Goal: Complete application form

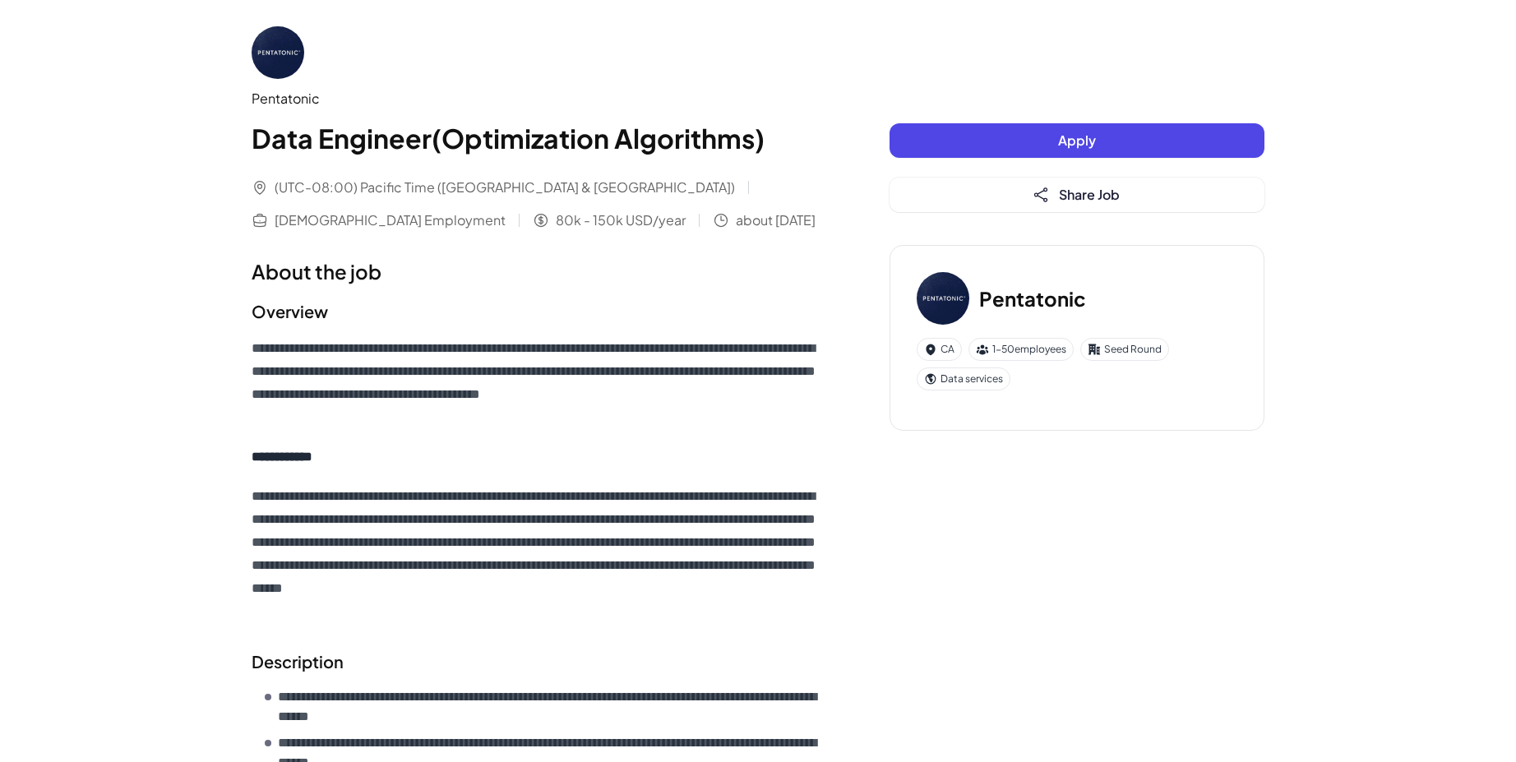
click at [983, 141] on button "Apply" at bounding box center [1077, 140] width 375 height 35
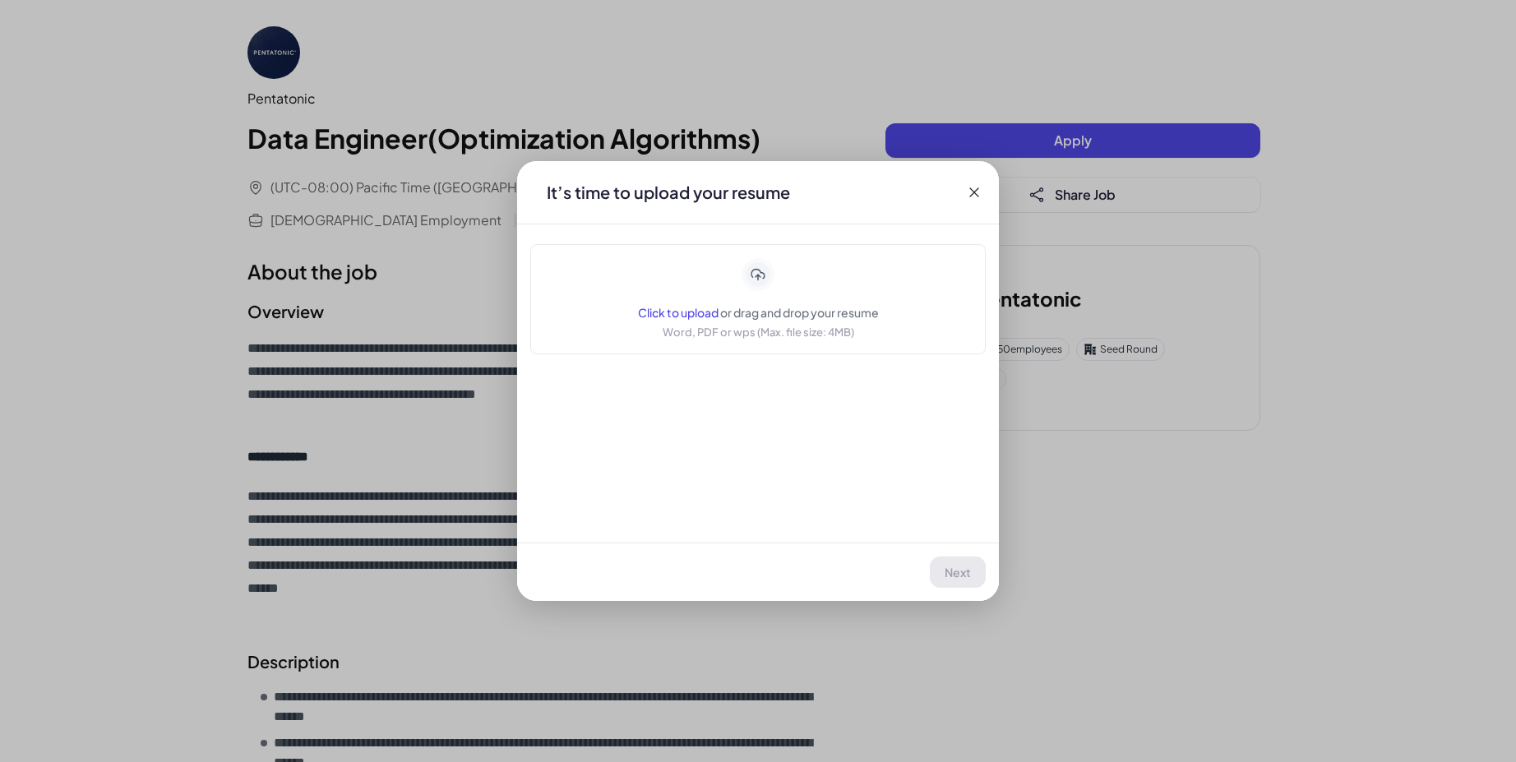
click at [970, 190] on icon at bounding box center [974, 192] width 16 height 16
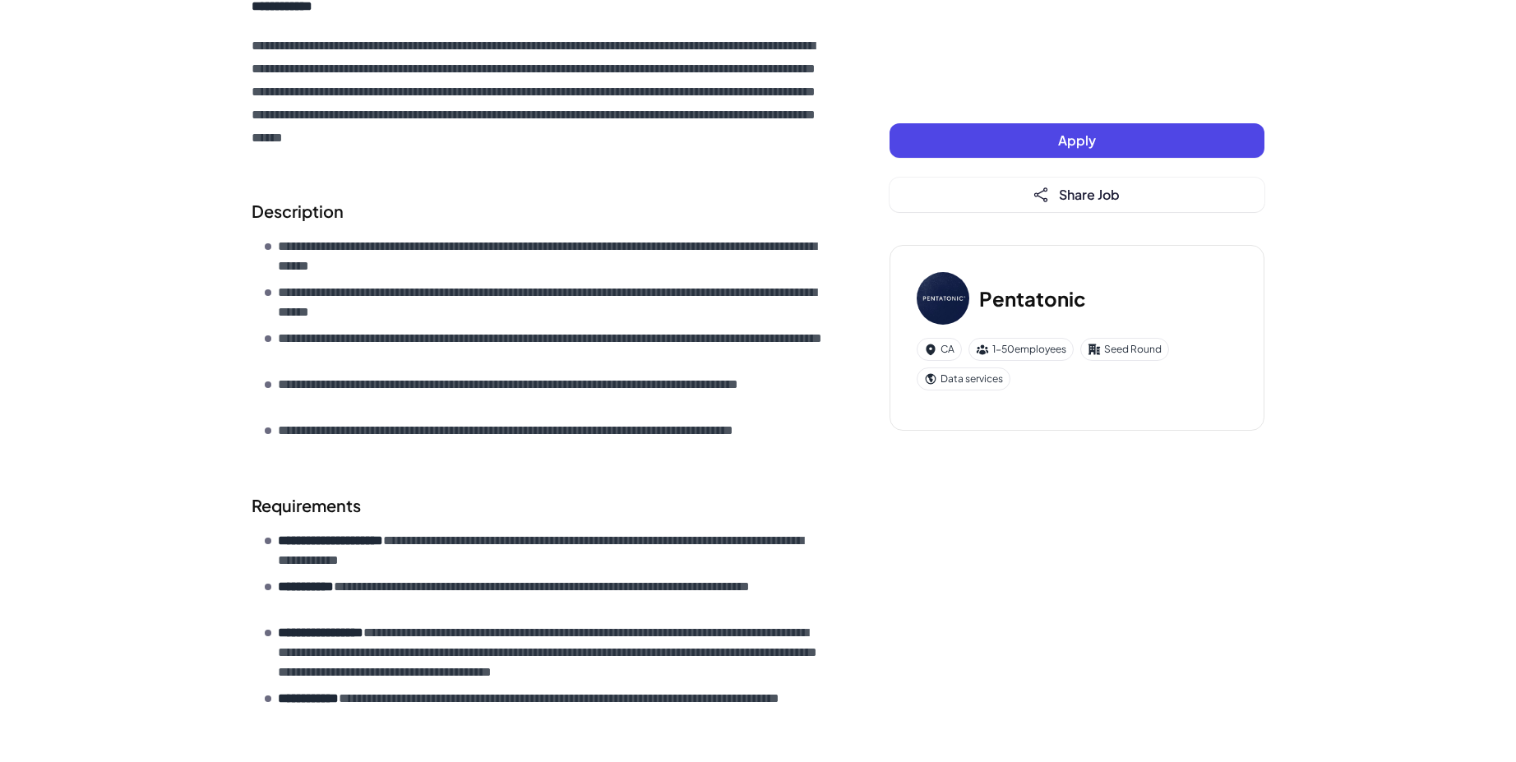
scroll to position [516, 0]
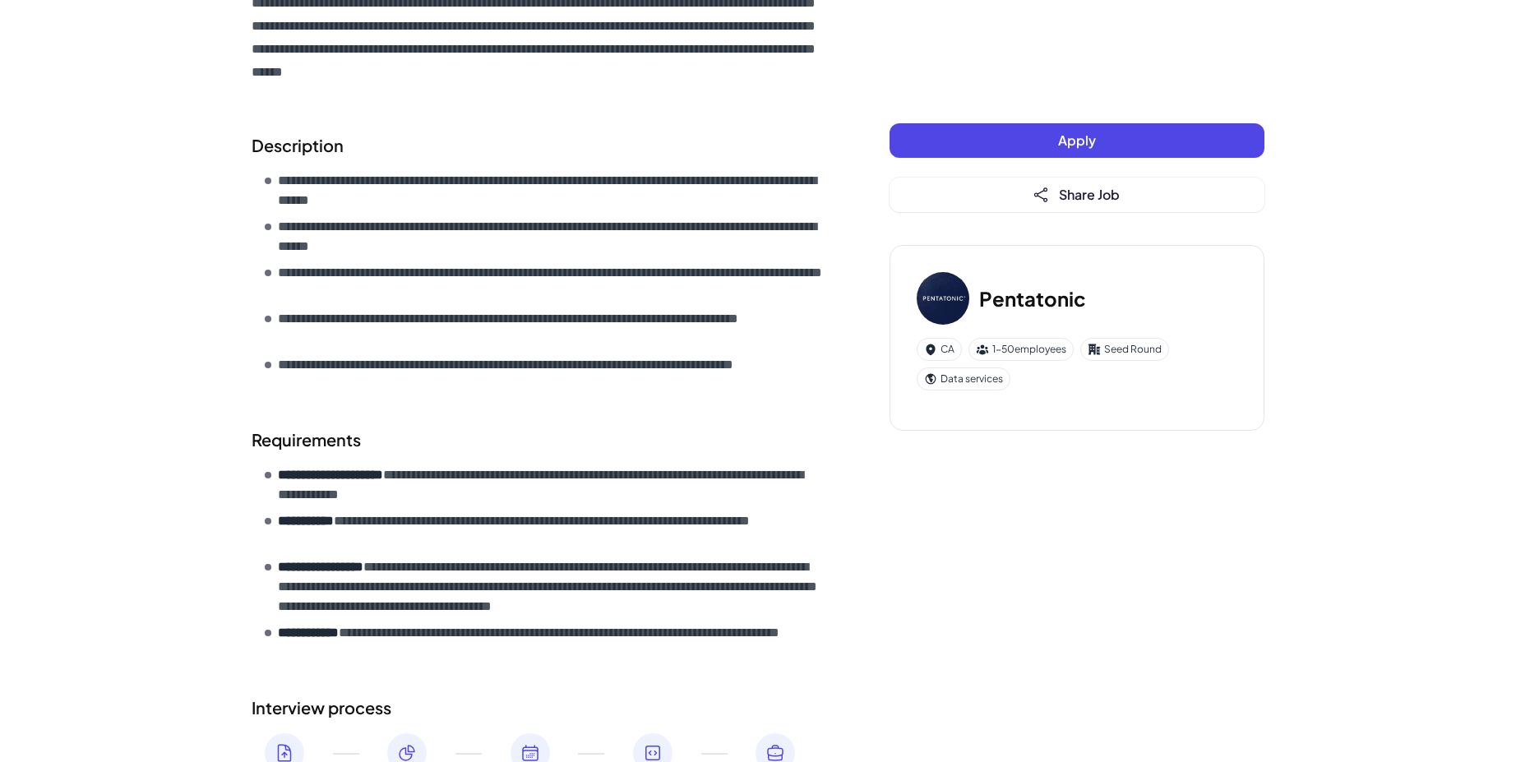
click at [965, 142] on button "Apply" at bounding box center [1077, 140] width 375 height 35
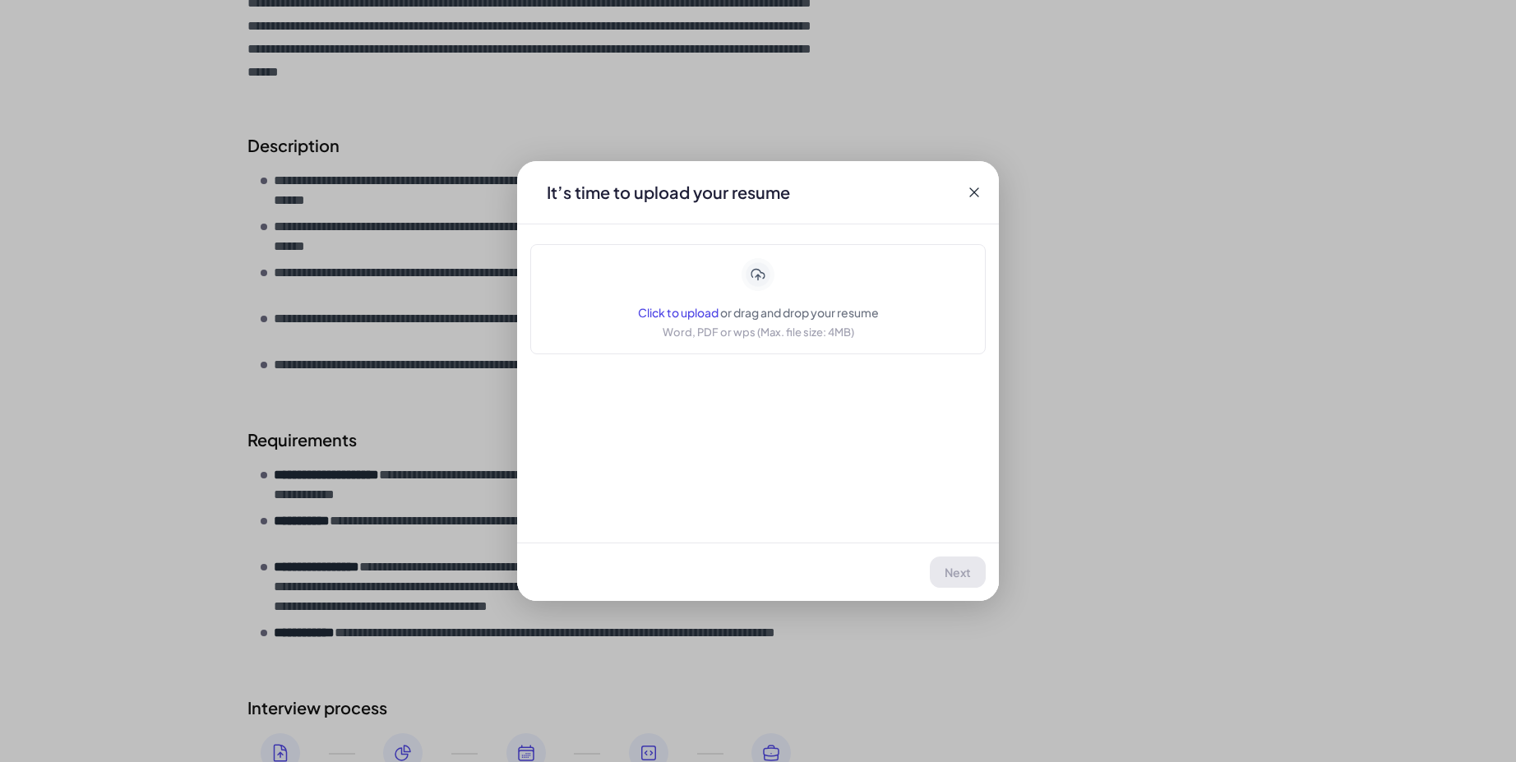
scroll to position [674, 0]
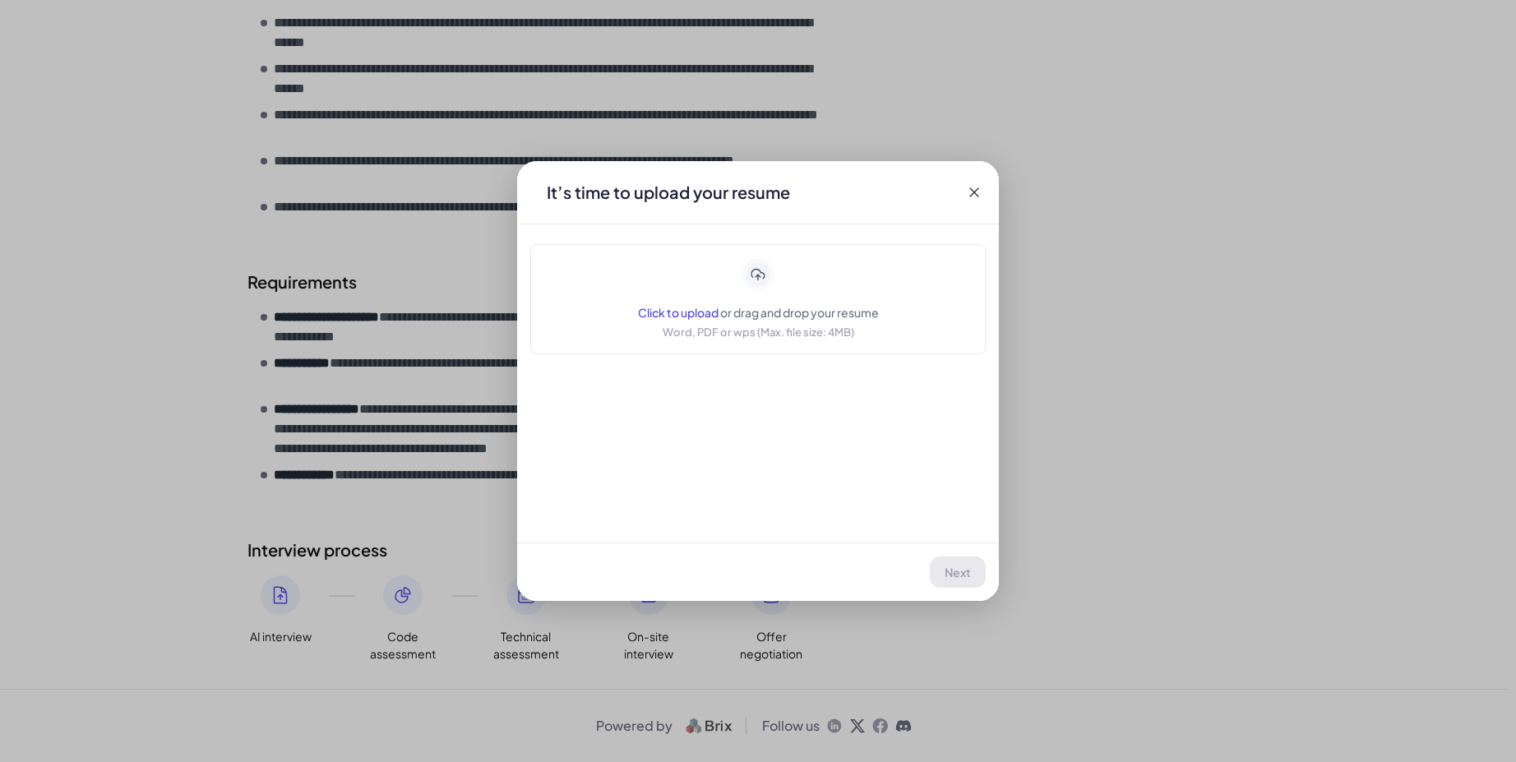
click at [685, 310] on span "Click to upload" at bounding box center [678, 312] width 81 height 15
click at [963, 570] on span "Next" at bounding box center [959, 572] width 26 height 15
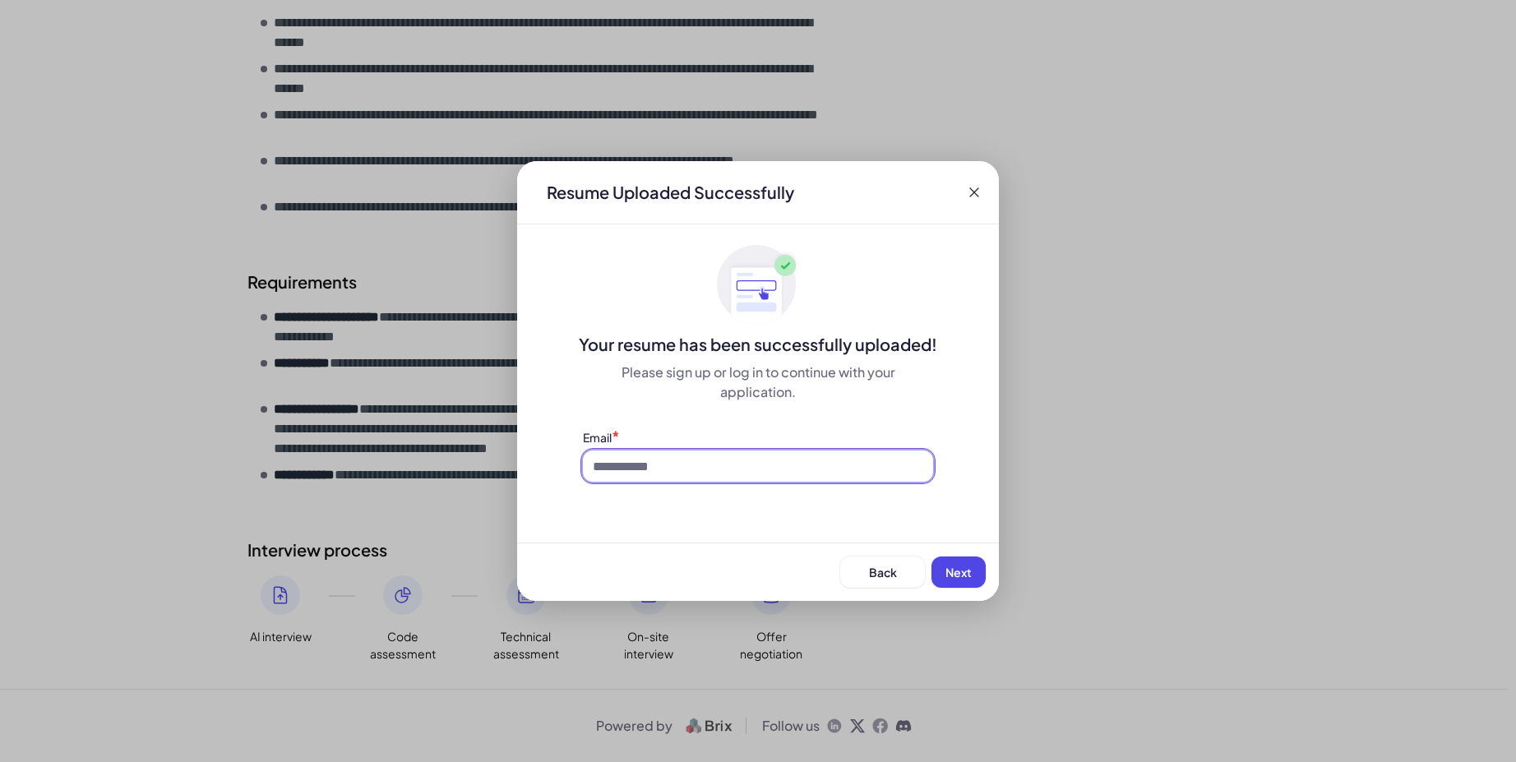
click at [775, 477] on input at bounding box center [758, 466] width 350 height 31
type input "**********"
click at [960, 577] on span "Next" at bounding box center [959, 572] width 26 height 15
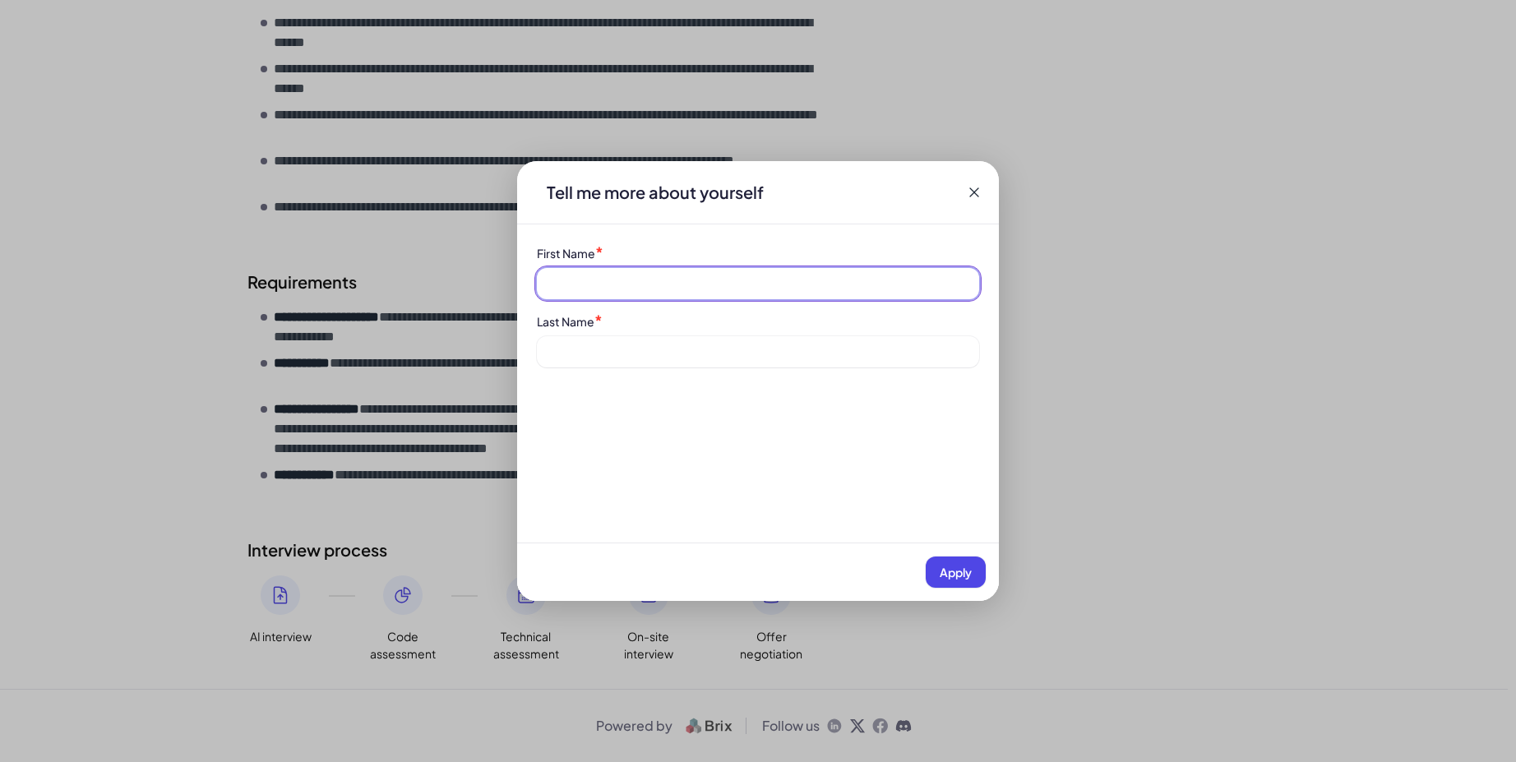
click at [764, 275] on input at bounding box center [758, 283] width 442 height 31
type input "******"
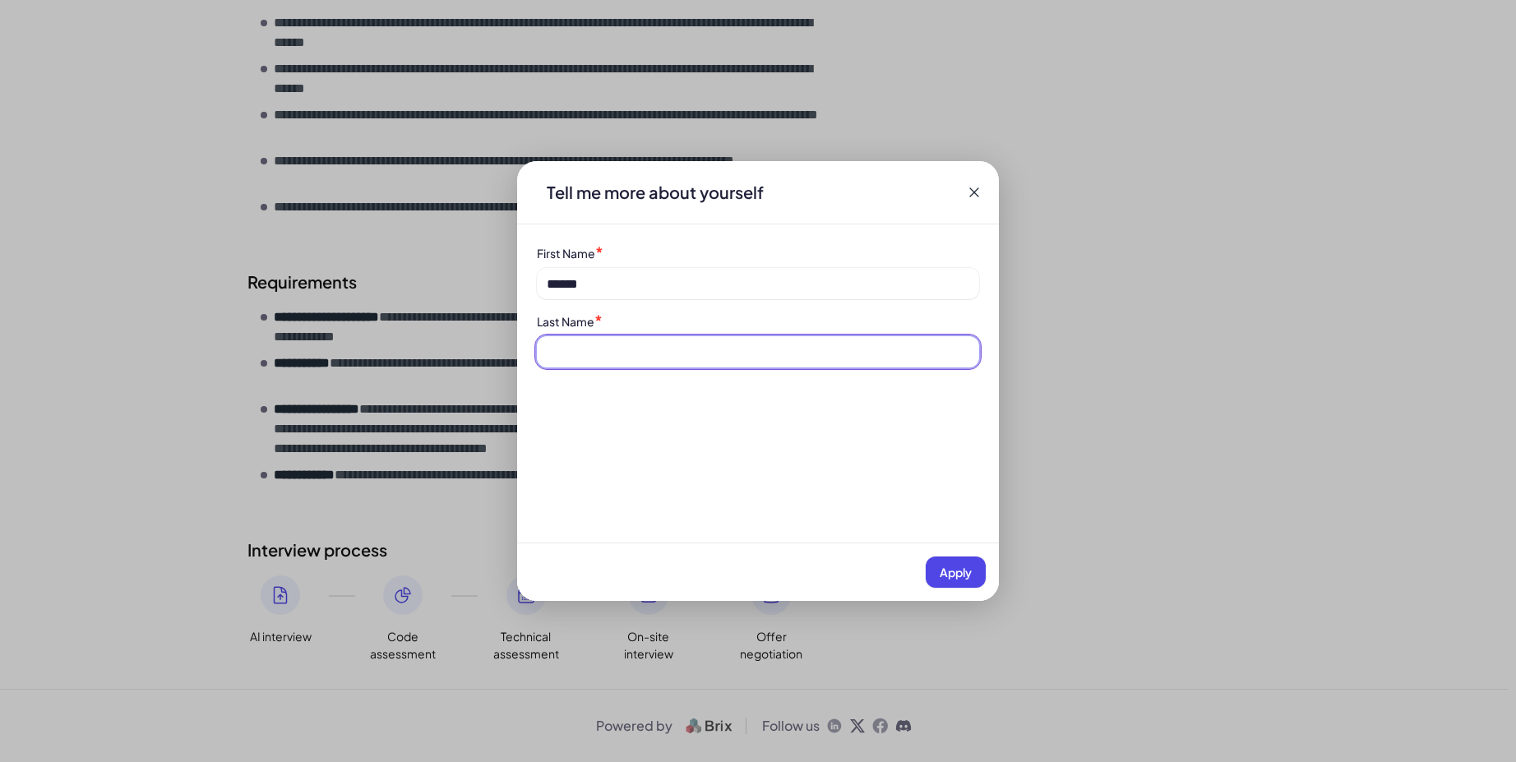
click at [675, 341] on input at bounding box center [758, 351] width 442 height 31
type input "****"
click at [958, 581] on button "Apply" at bounding box center [956, 572] width 60 height 31
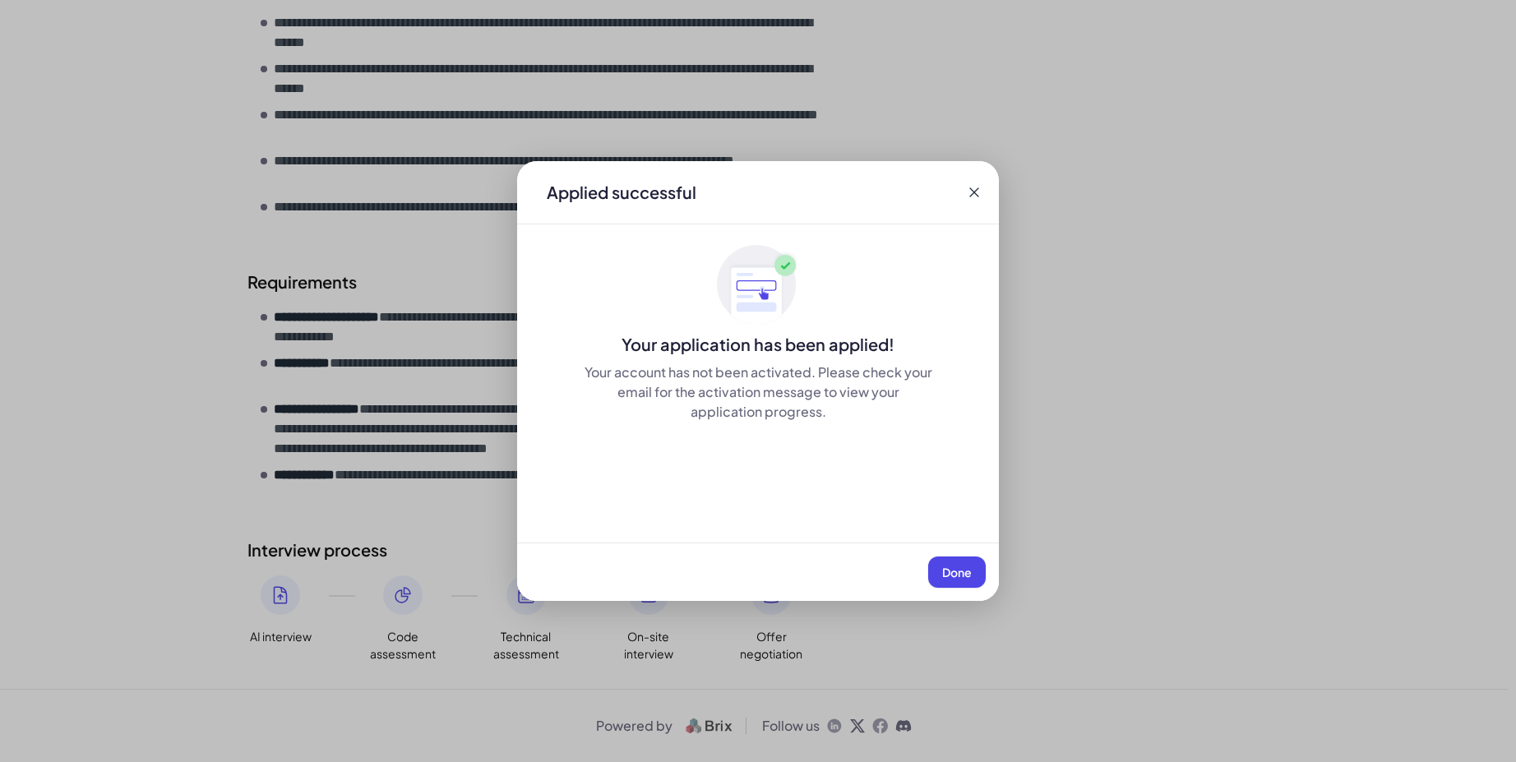
click at [960, 575] on span "Done" at bounding box center [957, 572] width 30 height 15
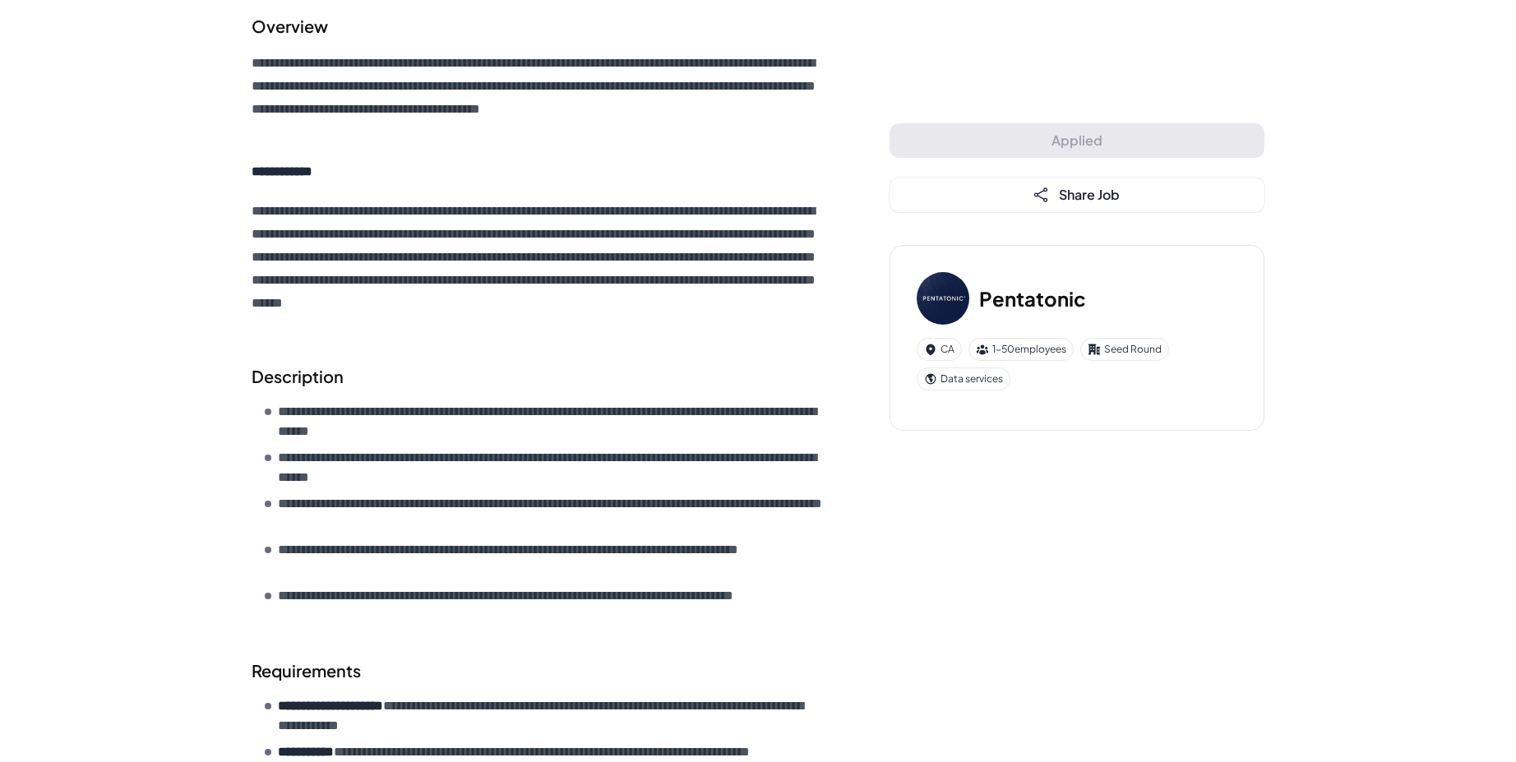
scroll to position [0, 0]
